Goal: Task Accomplishment & Management: Use online tool/utility

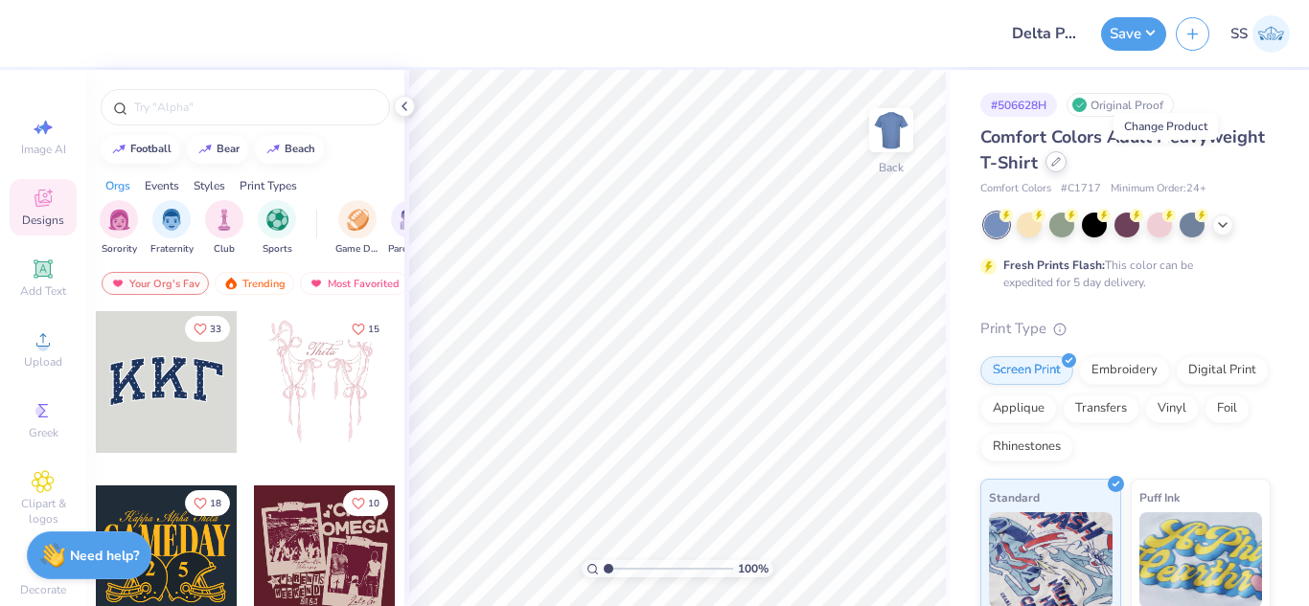
click at [1066, 167] on div at bounding box center [1055, 161] width 21 height 21
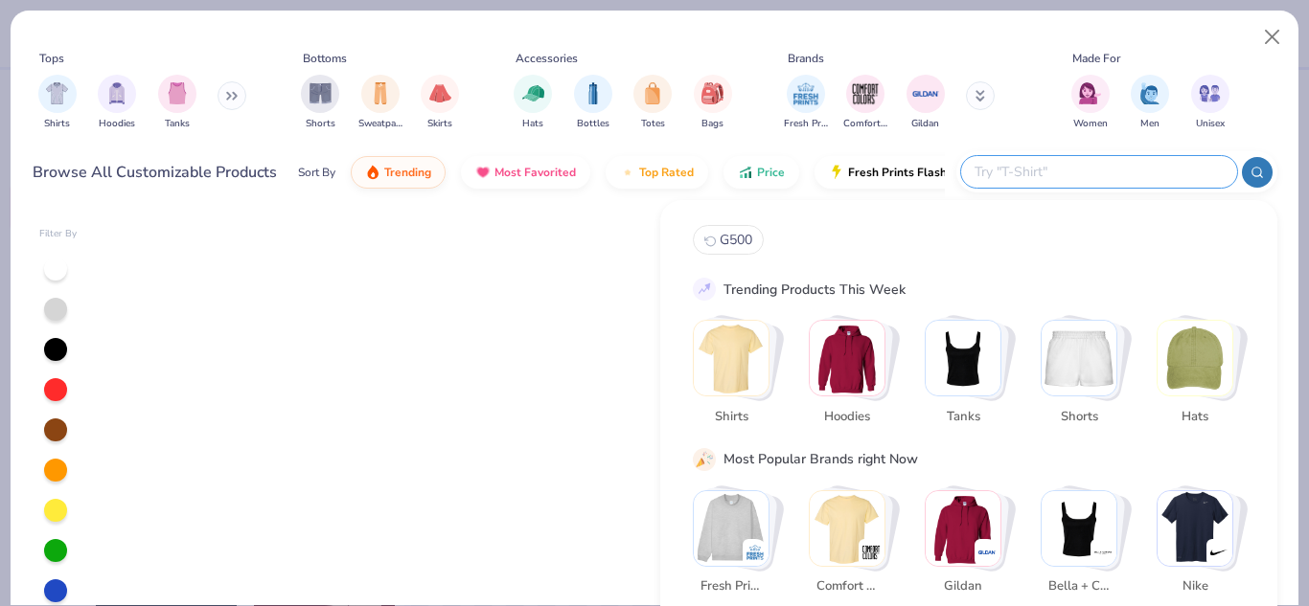
click at [1129, 165] on input "text" at bounding box center [1097, 172] width 251 height 22
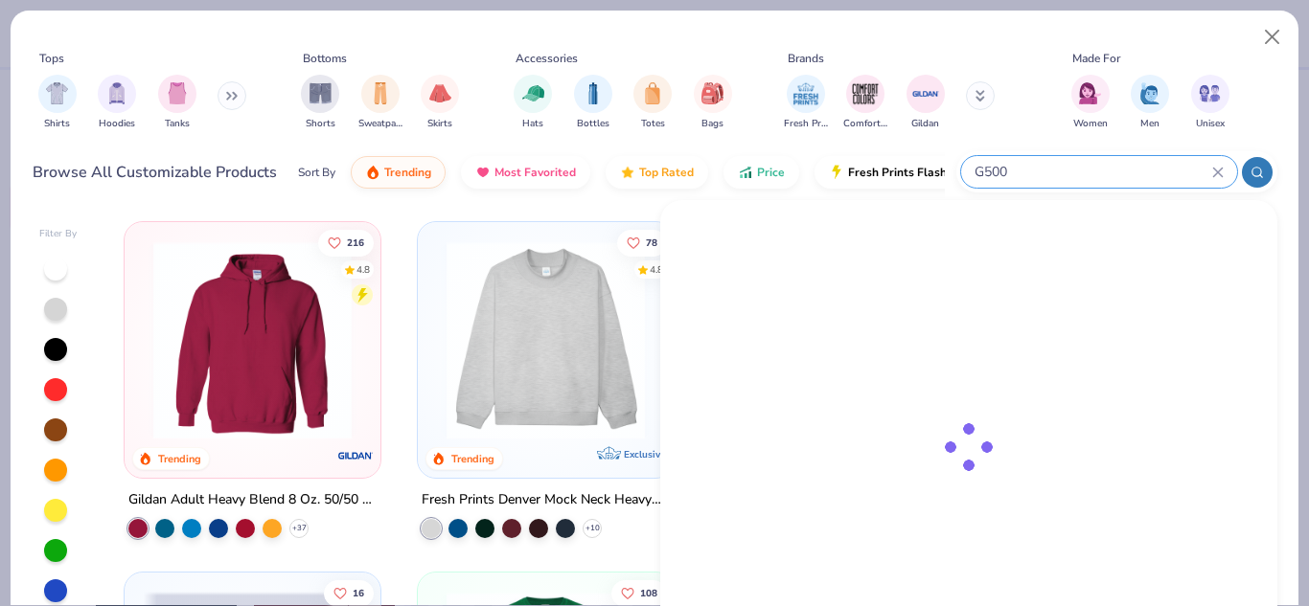
type input "G500"
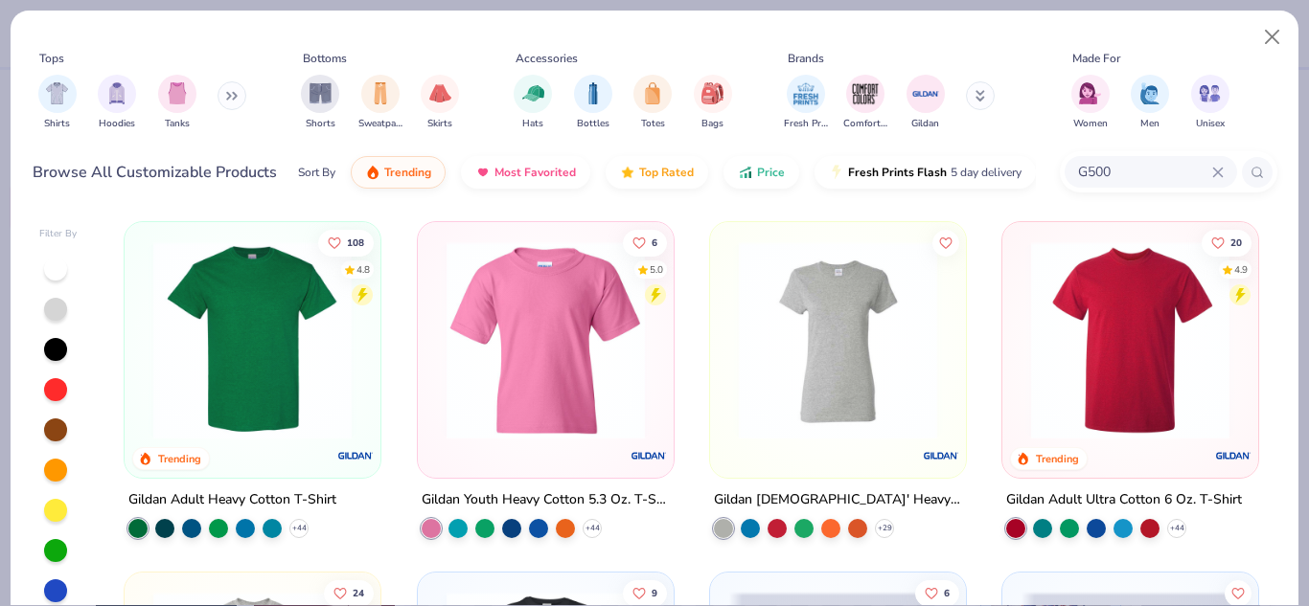
click at [324, 339] on img at bounding box center [252, 340] width 217 height 198
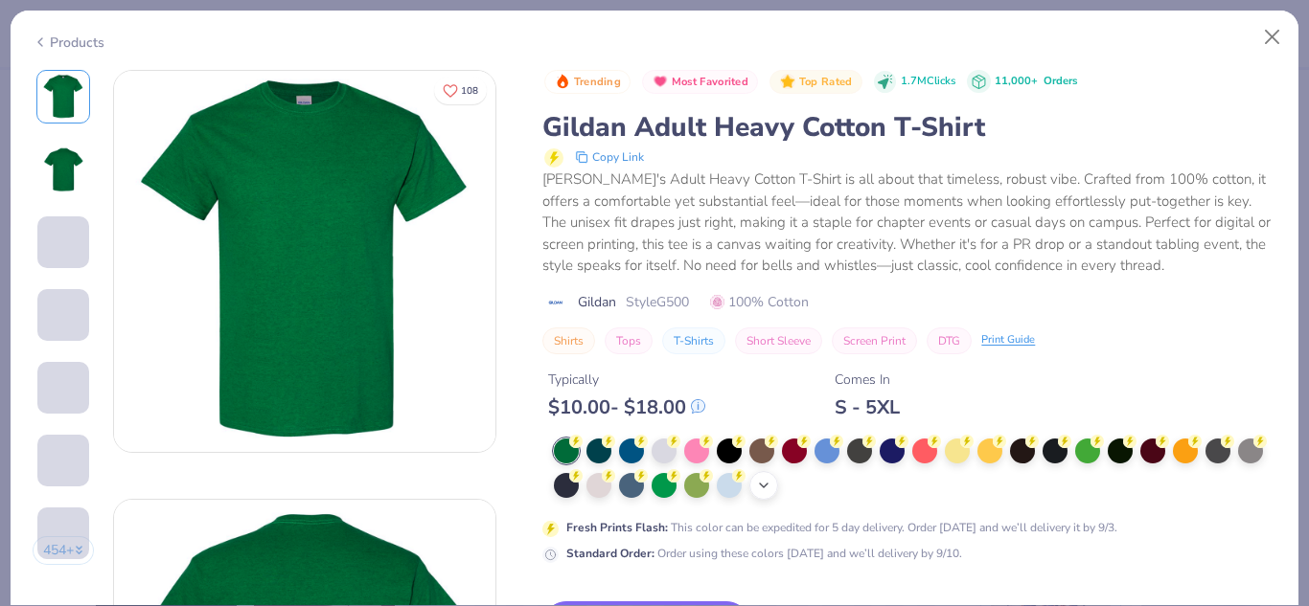
click at [771, 480] on icon at bounding box center [763, 485] width 15 height 15
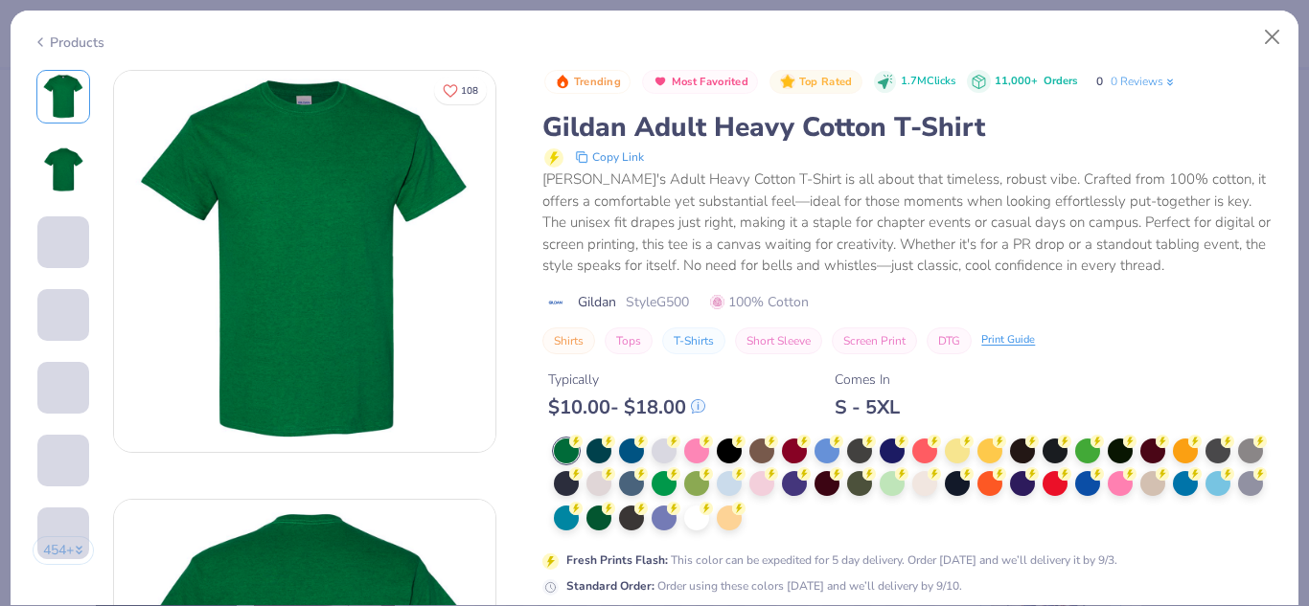
click at [774, 484] on div at bounding box center [761, 483] width 25 height 25
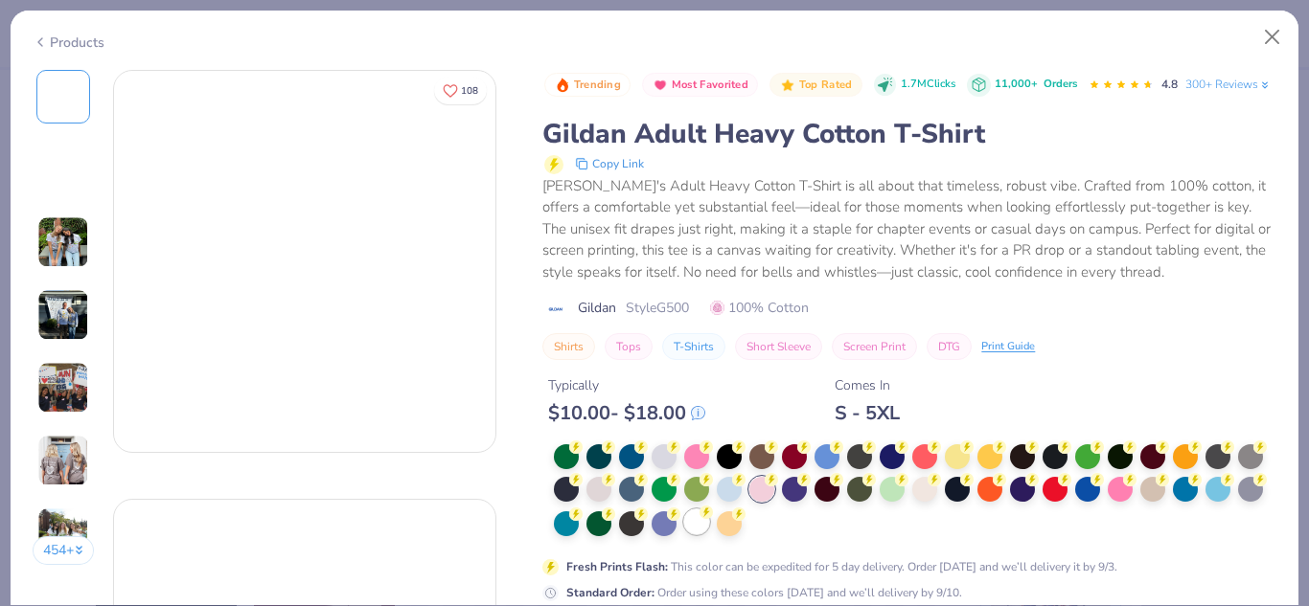
click at [583, 454] on circle at bounding box center [575, 447] width 13 height 13
click at [713, 519] on icon at bounding box center [705, 512] width 13 height 13
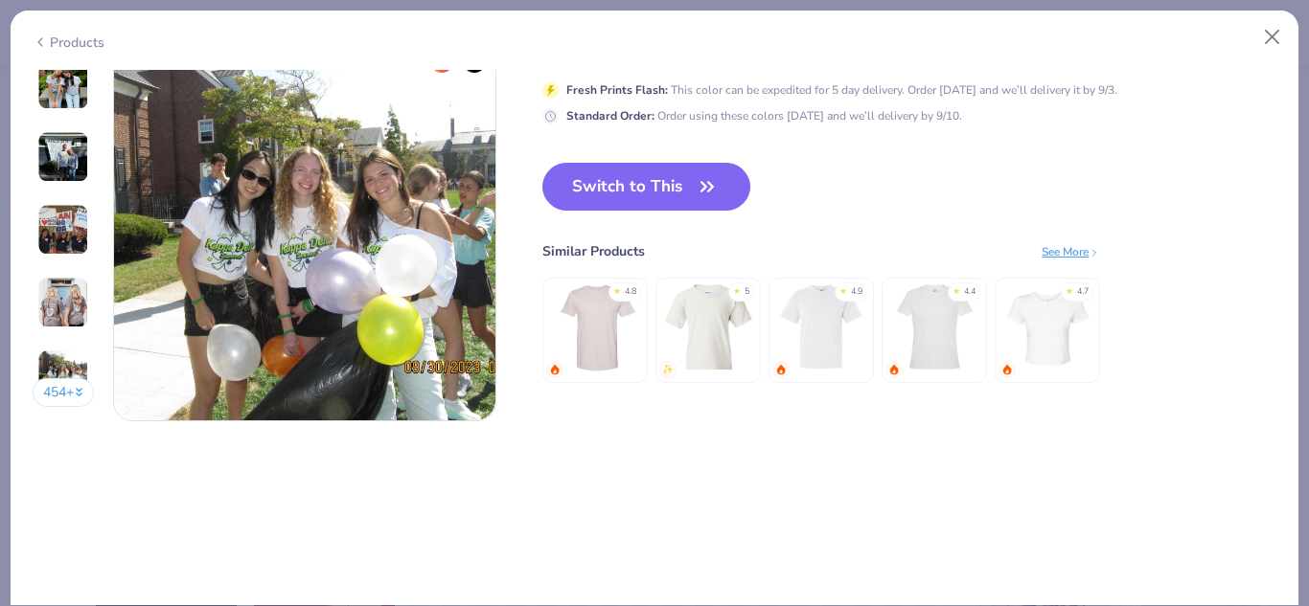
scroll to position [2526, 0]
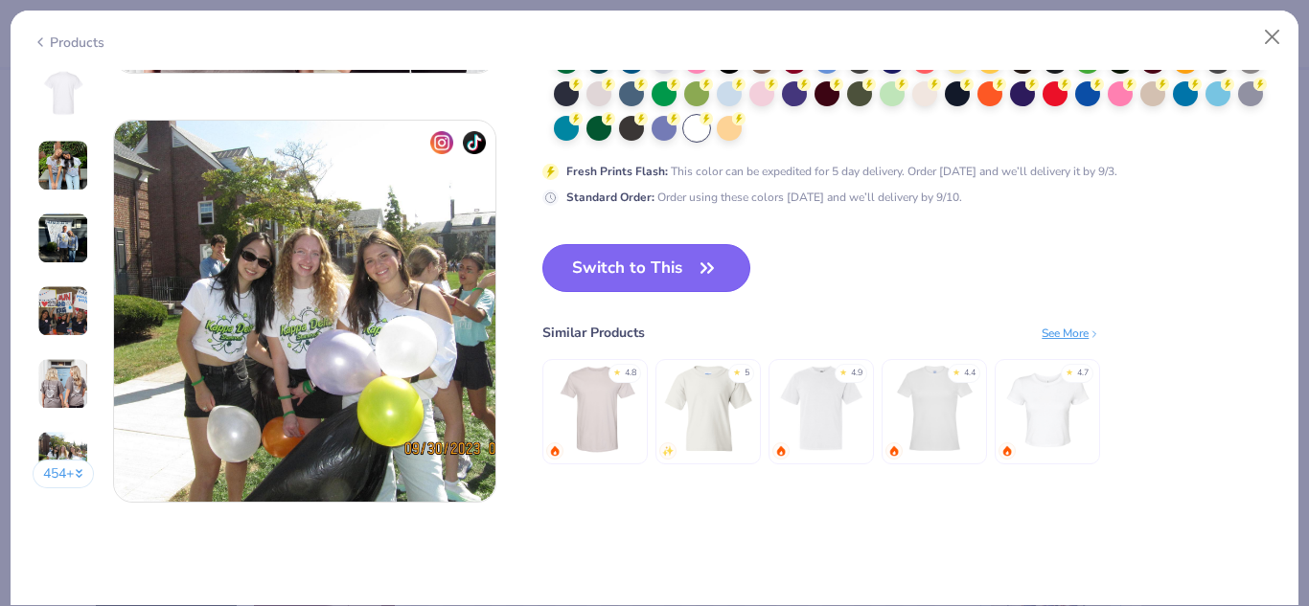
click at [686, 256] on button "Switch to This" at bounding box center [646, 268] width 208 height 48
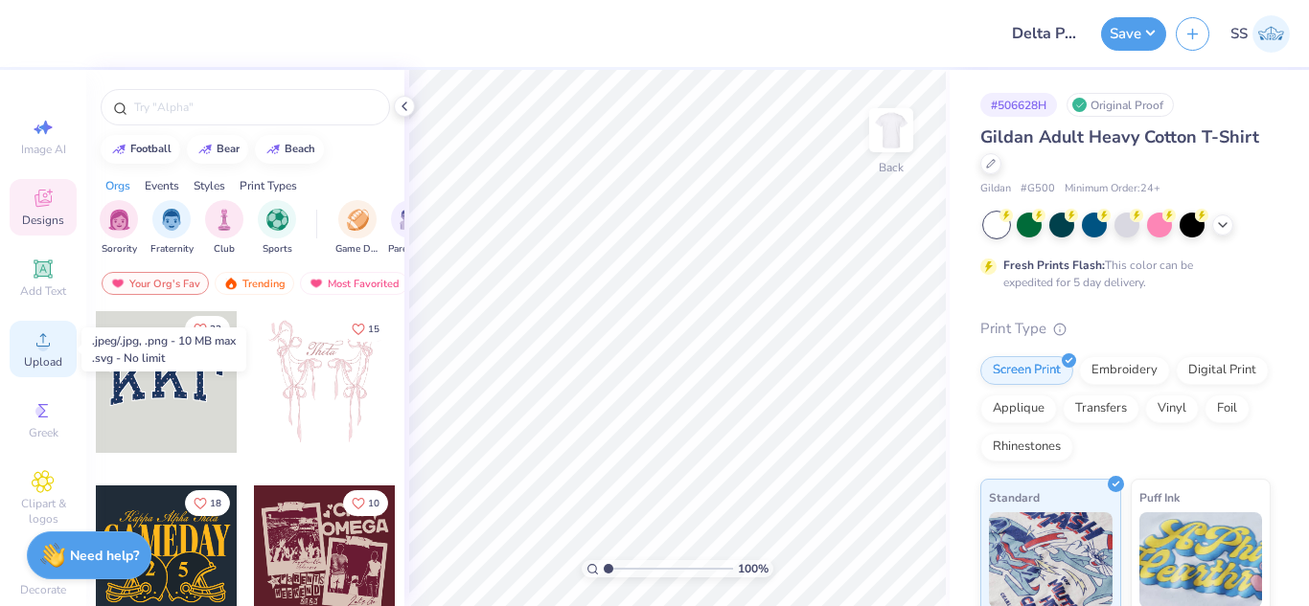
click at [40, 352] on div "Upload" at bounding box center [43, 349] width 67 height 57
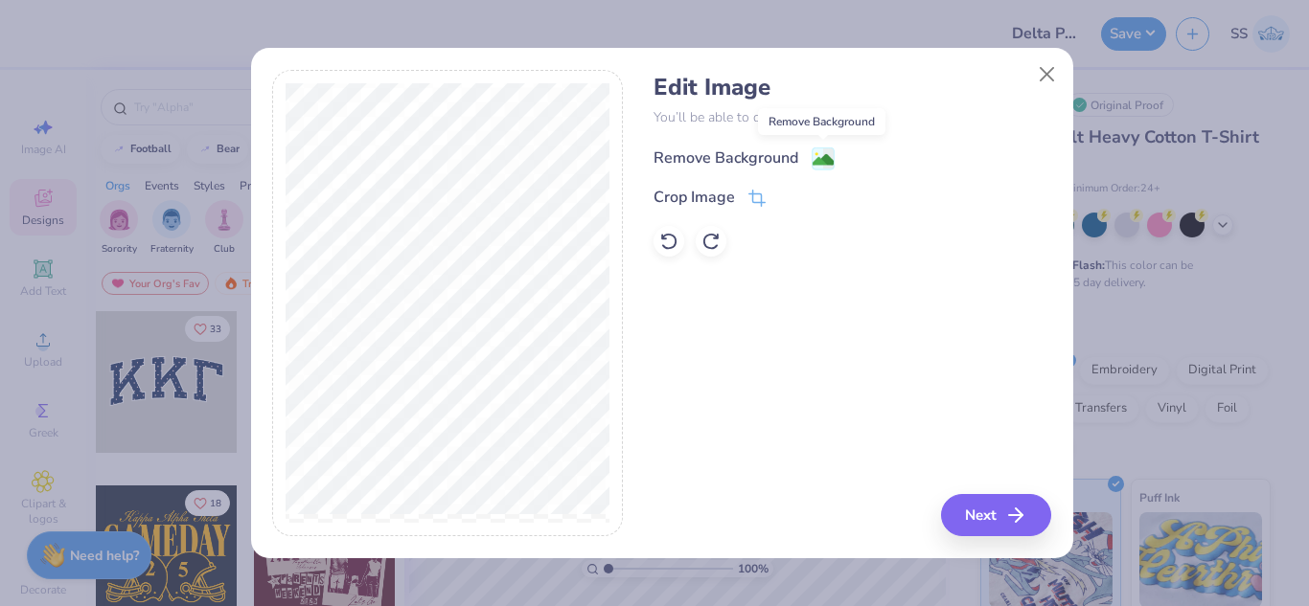
click at [812, 162] on image at bounding box center [822, 159] width 21 height 21
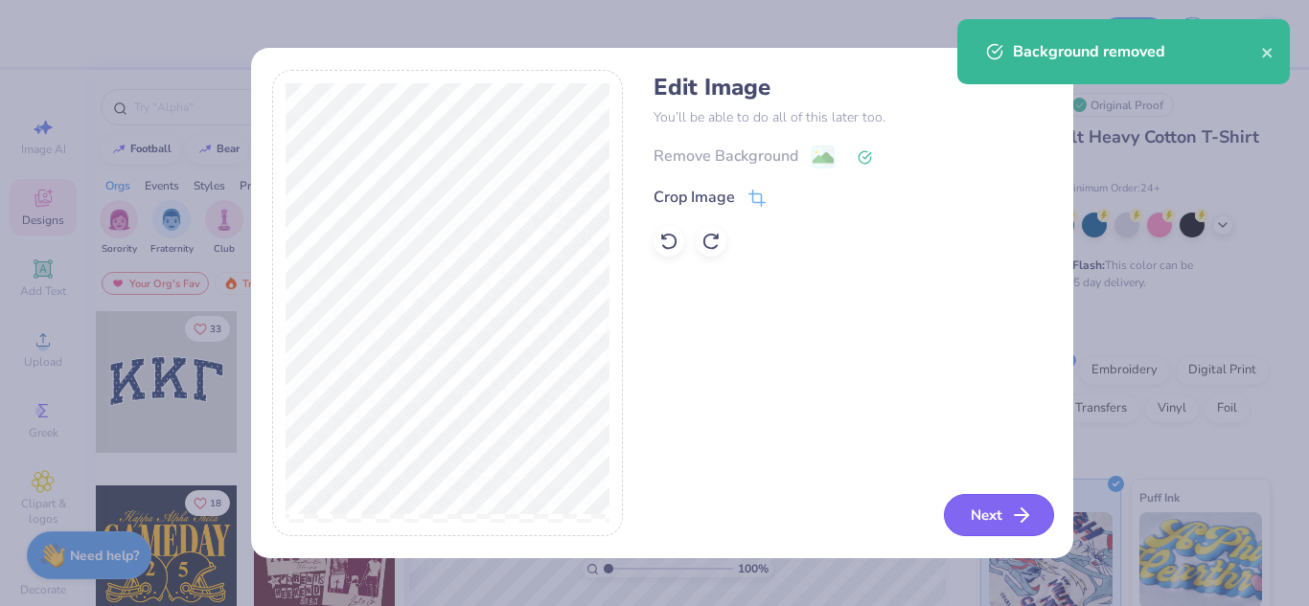
click at [968, 522] on button "Next" at bounding box center [999, 515] width 110 height 42
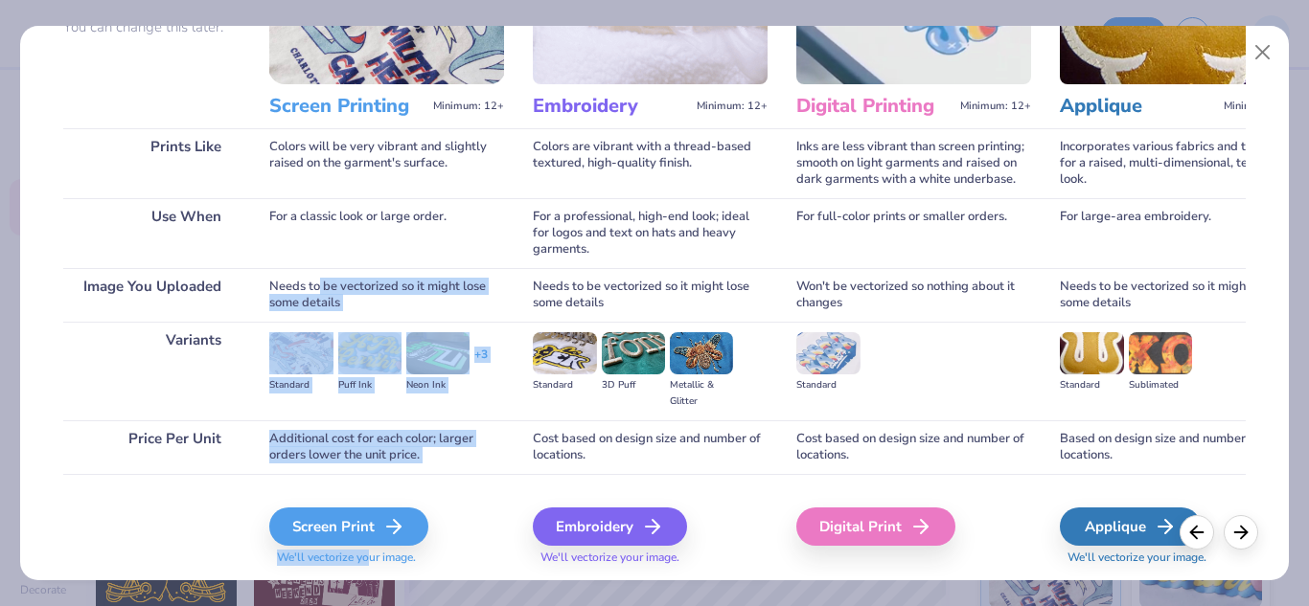
drag, startPoint x: 318, startPoint y: 493, endPoint x: 374, endPoint y: 609, distance: 128.6
click at [374, 606] on html "Design Title Delta Phi Epsilon Bday Save SS Image AI Designs Add Text Upload Gr…" at bounding box center [654, 303] width 1309 height 606
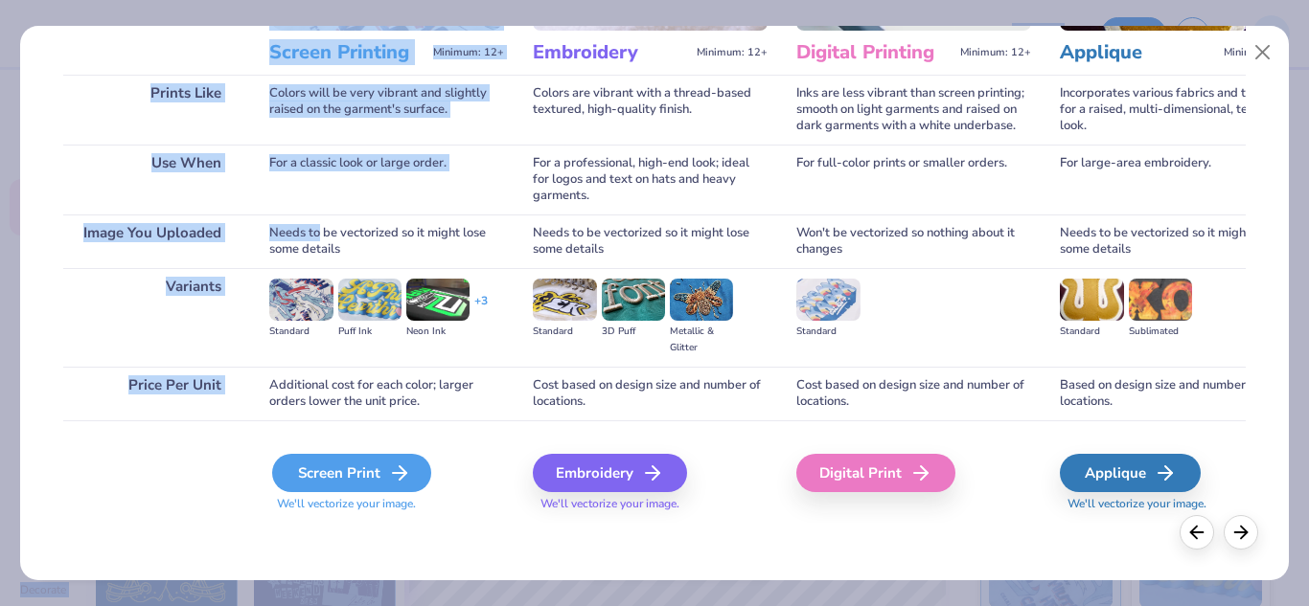
click at [317, 459] on div "Screen Print" at bounding box center [351, 473] width 159 height 38
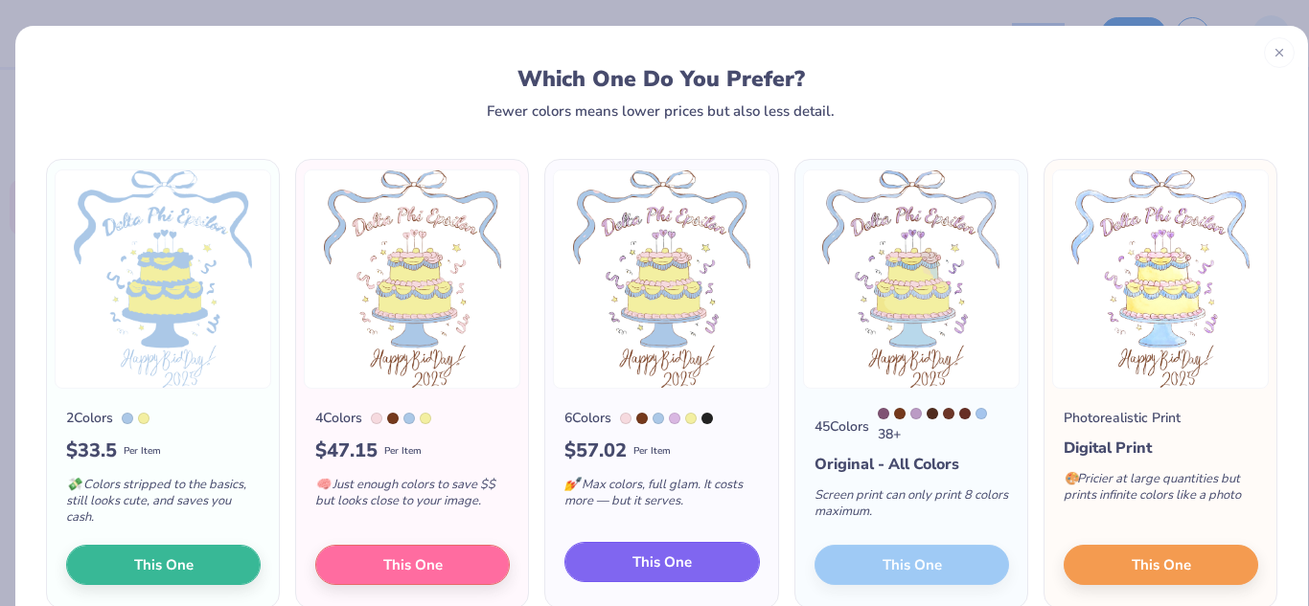
click at [639, 569] on span "This One" at bounding box center [661, 563] width 59 height 22
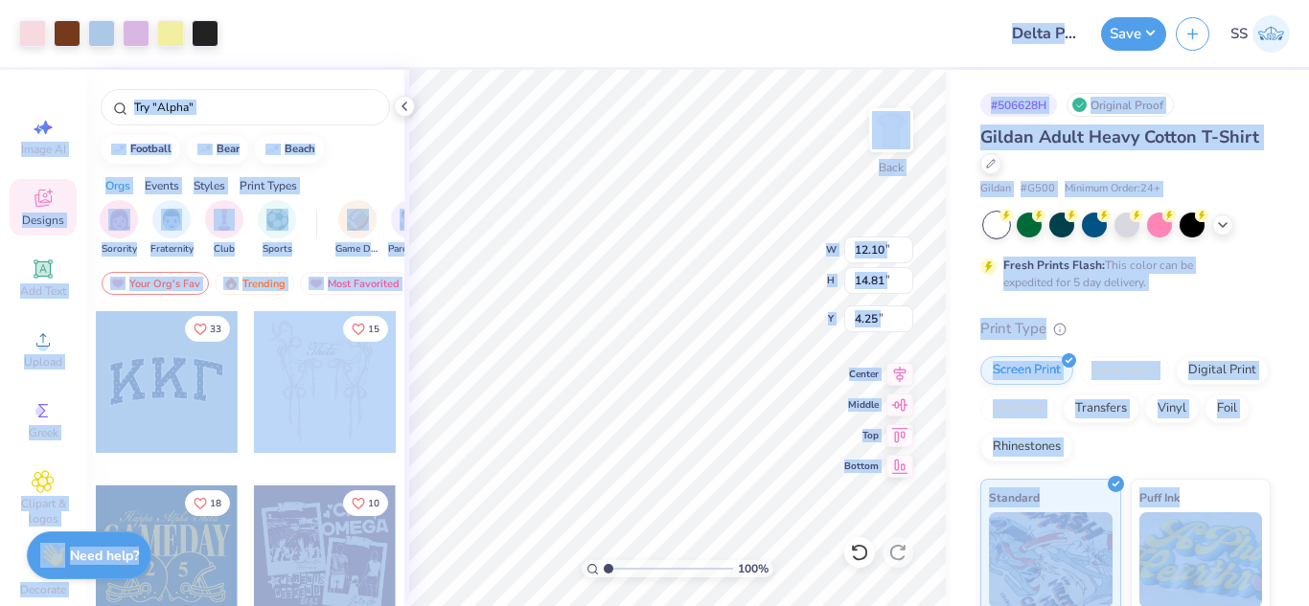
type input "12.10"
type input "14.81"
type input "3.00"
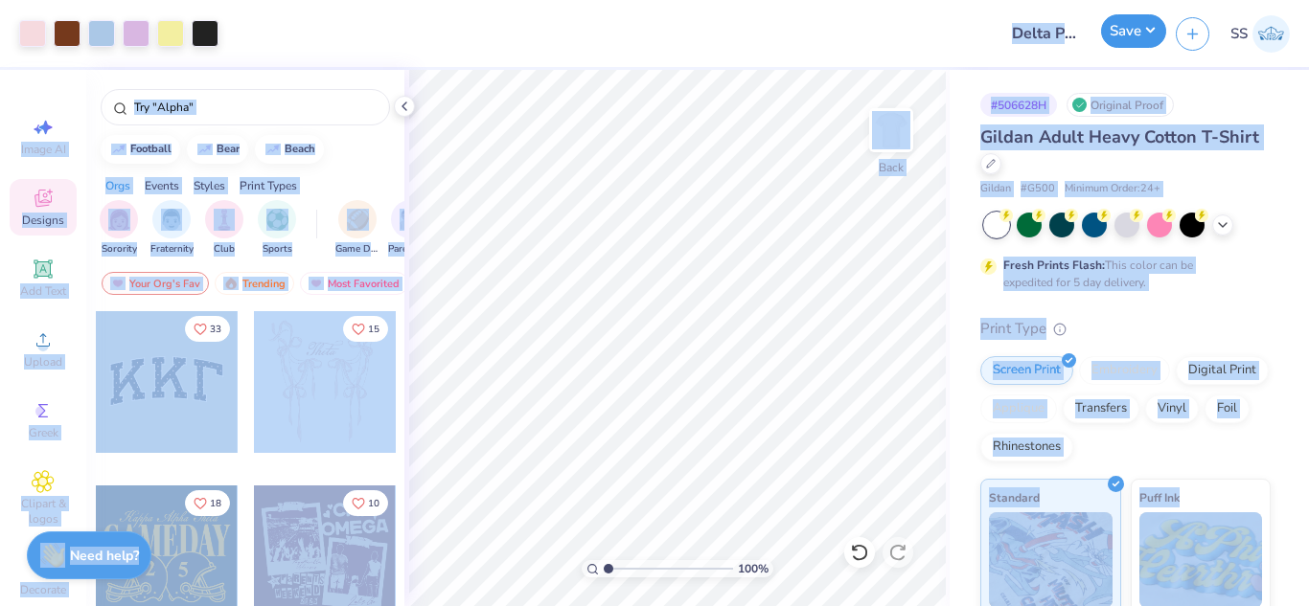
click at [1132, 41] on button "Save" at bounding box center [1133, 31] width 65 height 34
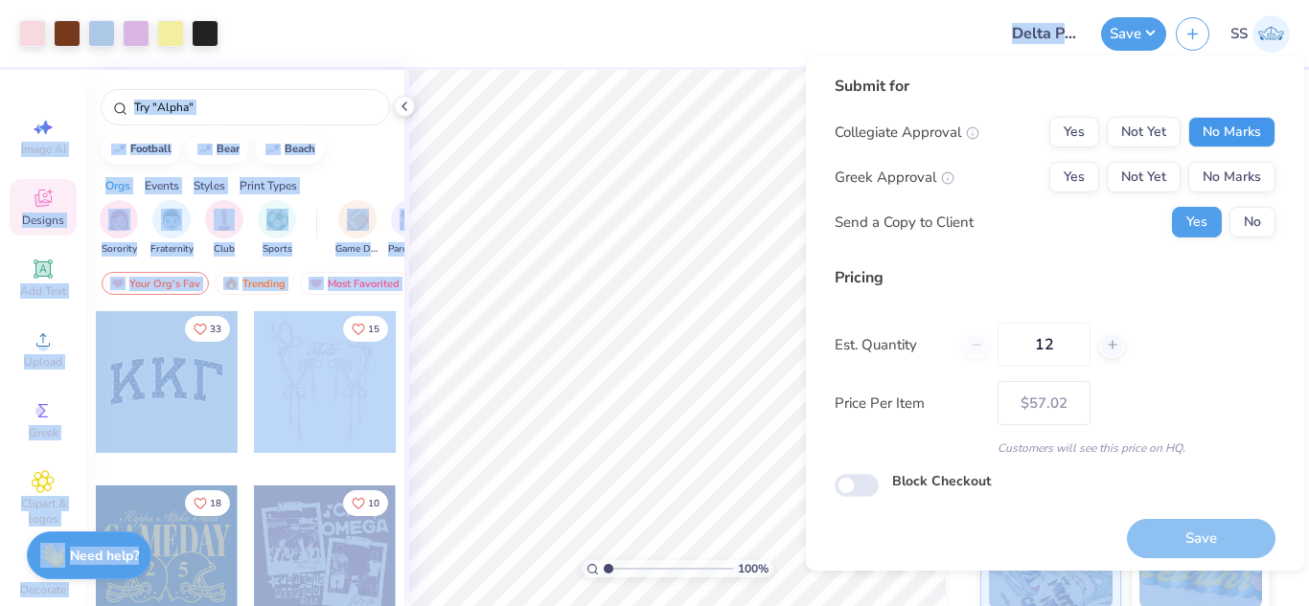
click at [1211, 145] on button "No Marks" at bounding box center [1231, 132] width 87 height 31
click at [1135, 183] on button "Not Yet" at bounding box center [1144, 177] width 74 height 31
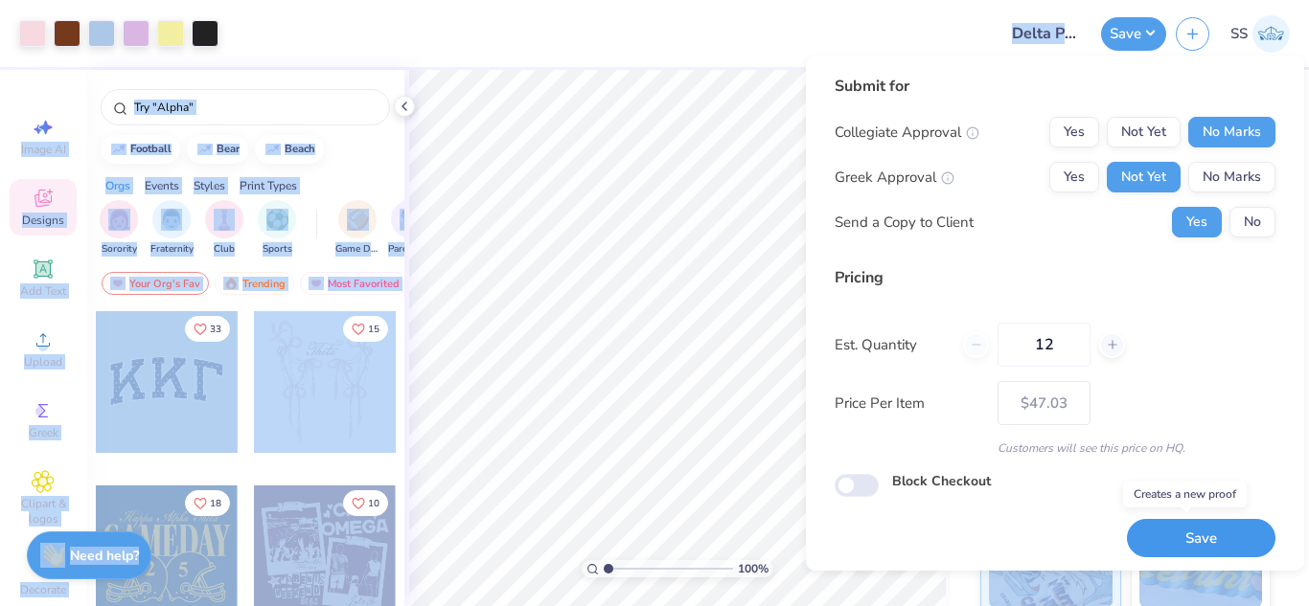
click at [1179, 546] on button "Save" at bounding box center [1201, 538] width 149 height 39
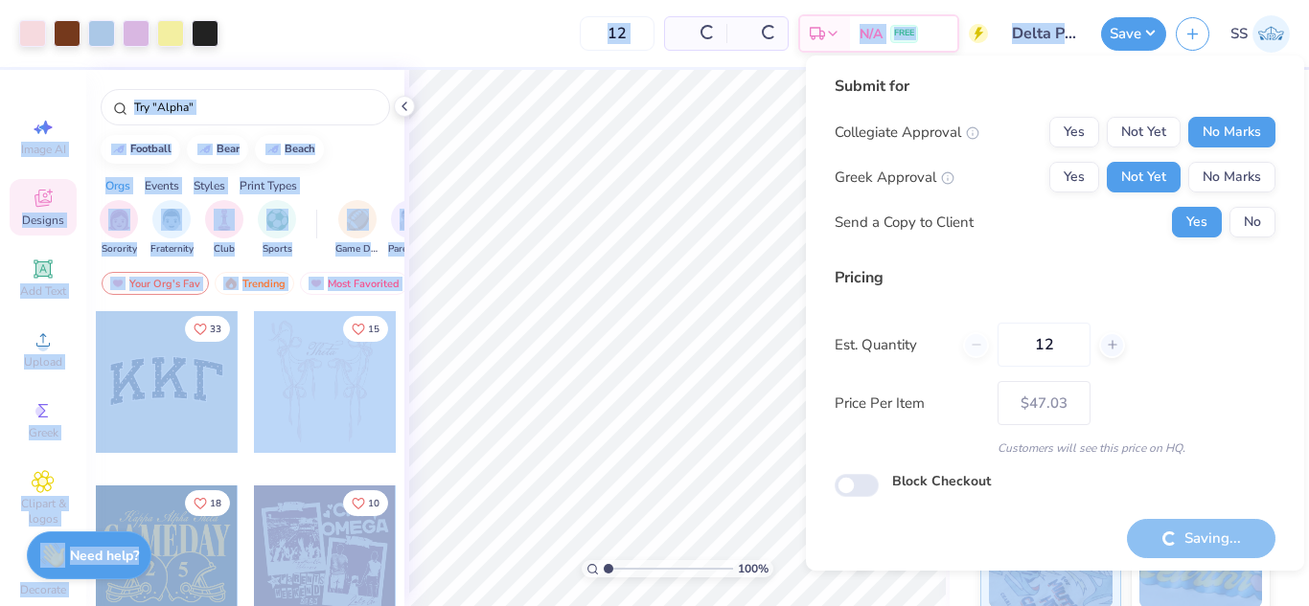
type input "– –"
